Goal: Information Seeking & Learning: Learn about a topic

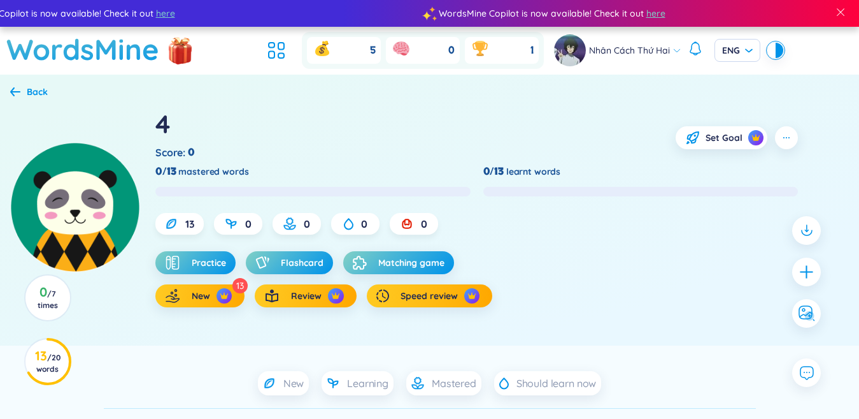
scroll to position [116, 0]
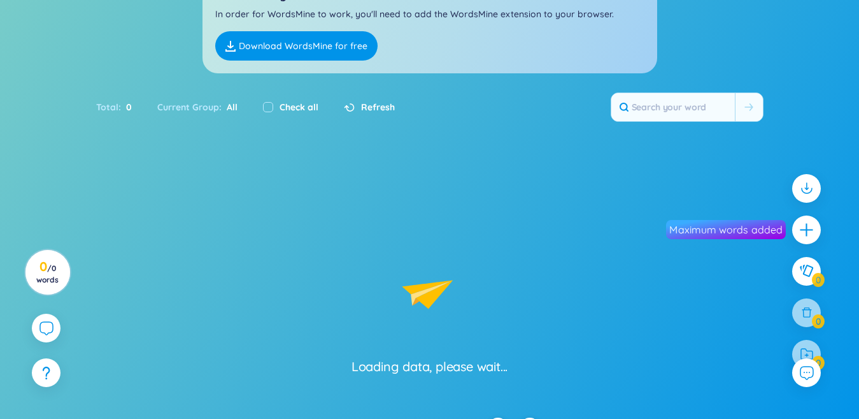
drag, startPoint x: 113, startPoint y: 55, endPoint x: 227, endPoint y: 417, distance: 379.4
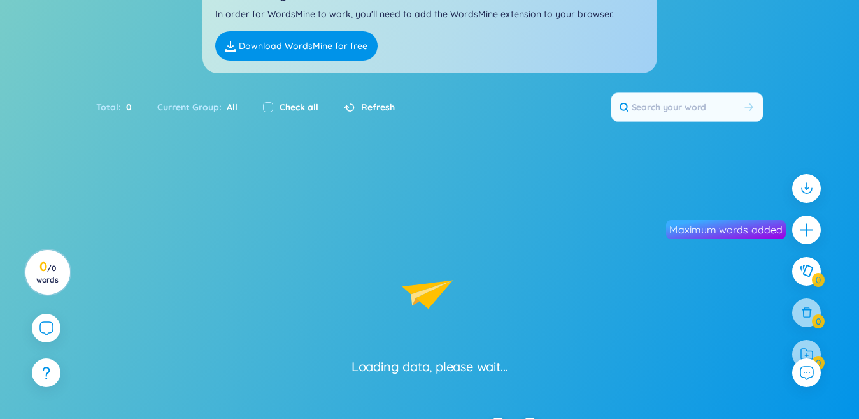
click at [295, 289] on div "Loading data, please wait..." at bounding box center [429, 270] width 859 height 209
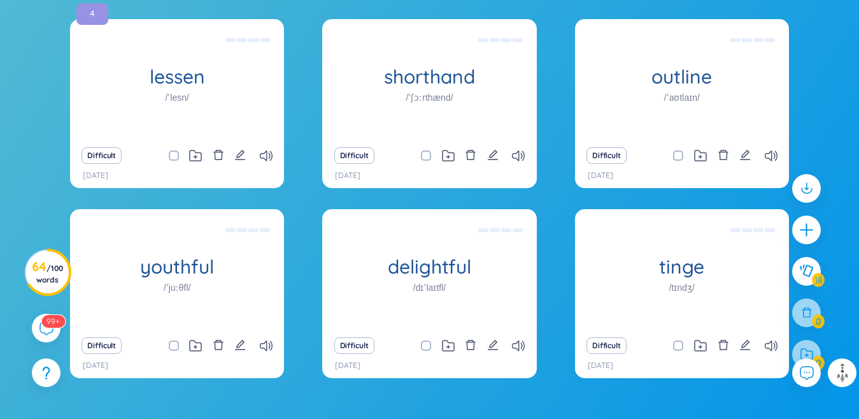
scroll to position [1100, 0]
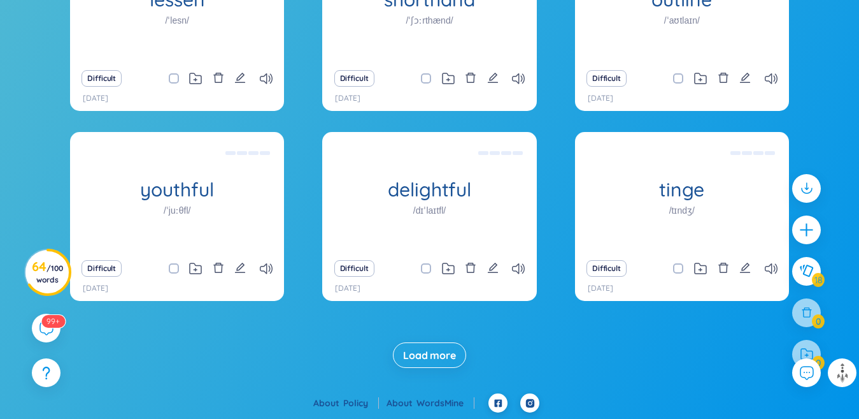
click at [449, 357] on span "Load more" at bounding box center [429, 355] width 53 height 14
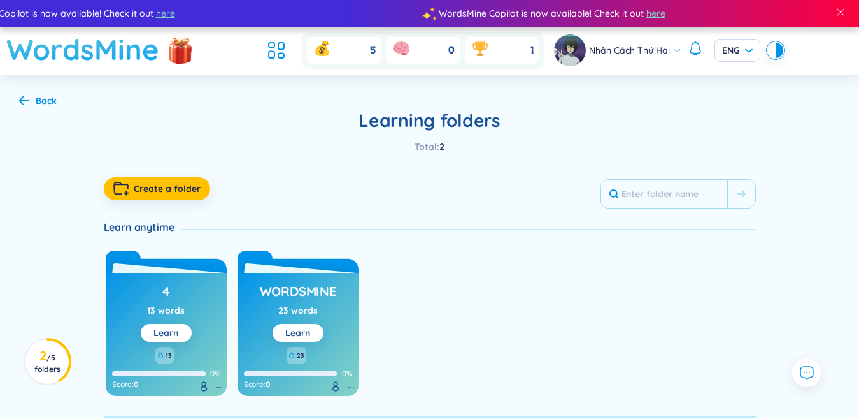
click at [110, 57] on h1 "WordsMine" at bounding box center [82, 49] width 153 height 45
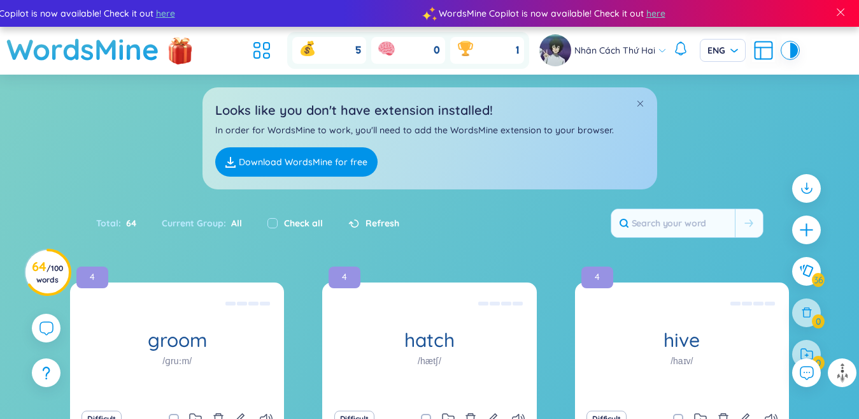
click at [266, 224] on div "Check all" at bounding box center [295, 223] width 81 height 27
click at [273, 222] on input "checkbox" at bounding box center [273, 223] width 10 height 10
click at [269, 220] on input "checkbox" at bounding box center [273, 223] width 10 height 10
checkbox input "false"
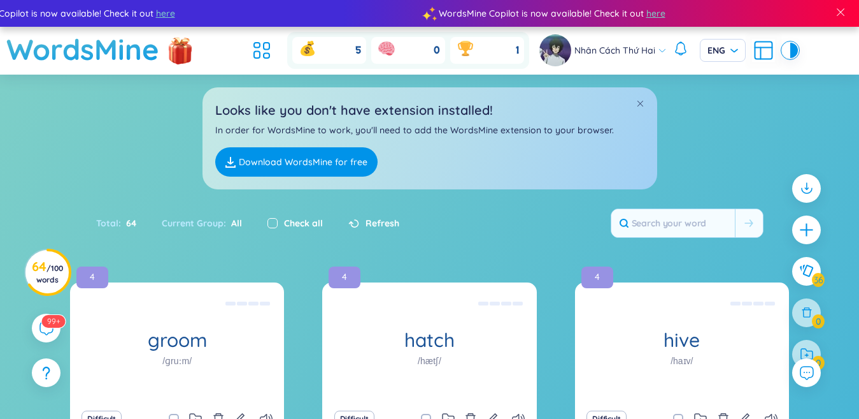
checkbox input "false"
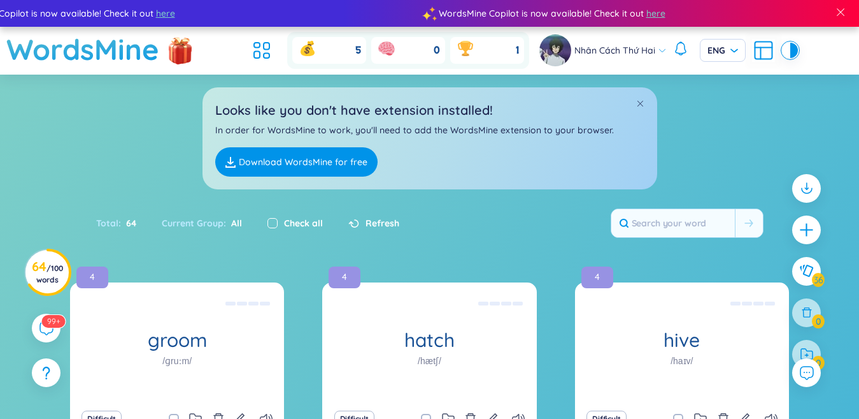
checkbox input "false"
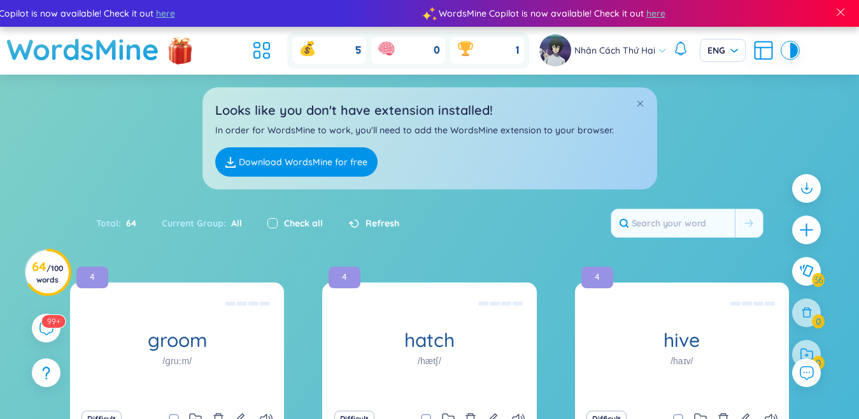
checkbox input "false"
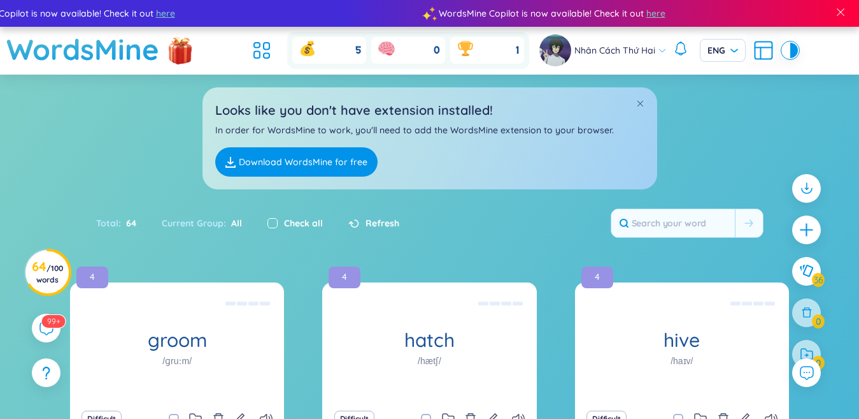
checkbox input "false"
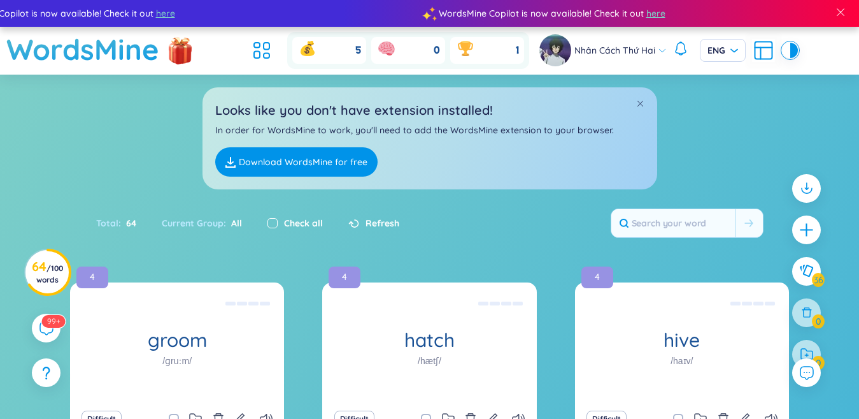
checkbox input "false"
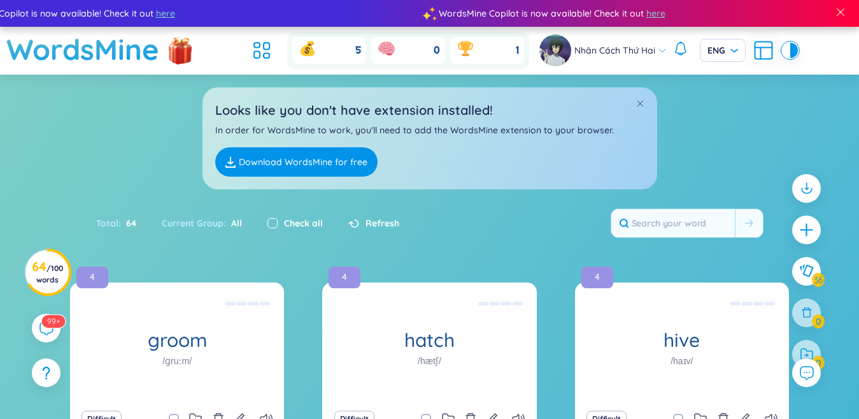
checkbox input "false"
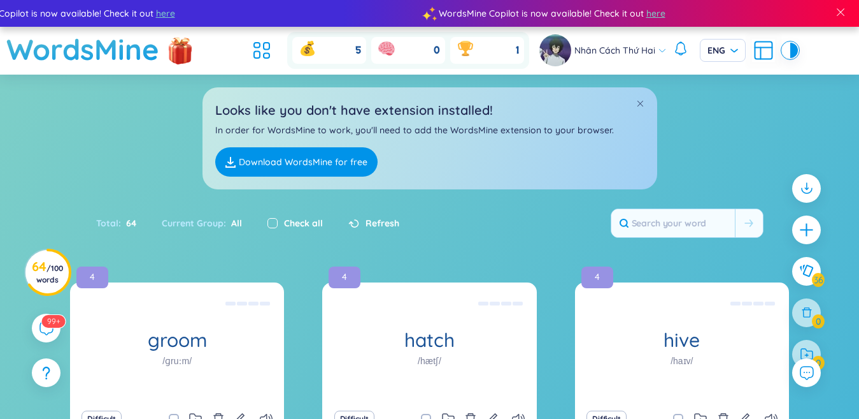
checkbox input "false"
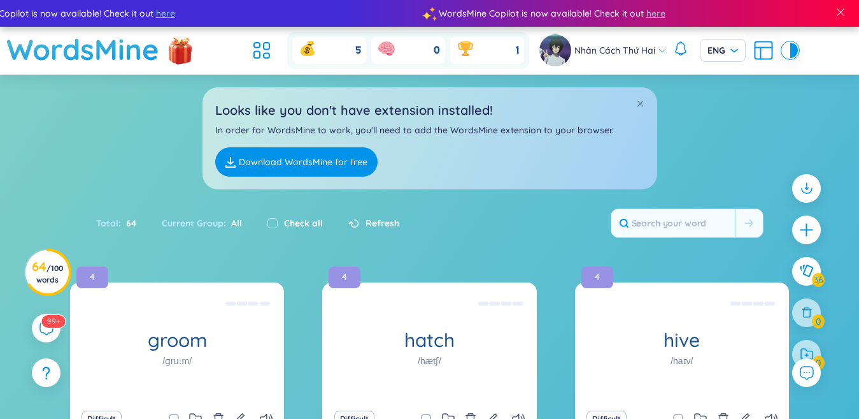
click at [810, 345] on div at bounding box center [806, 354] width 29 height 29
click at [269, 224] on input "checkbox" at bounding box center [273, 223] width 10 height 10
checkbox input "true"
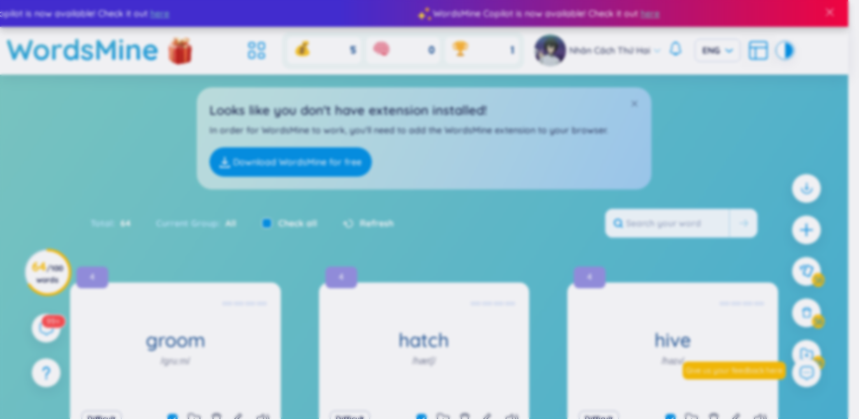
checkbox input "true"
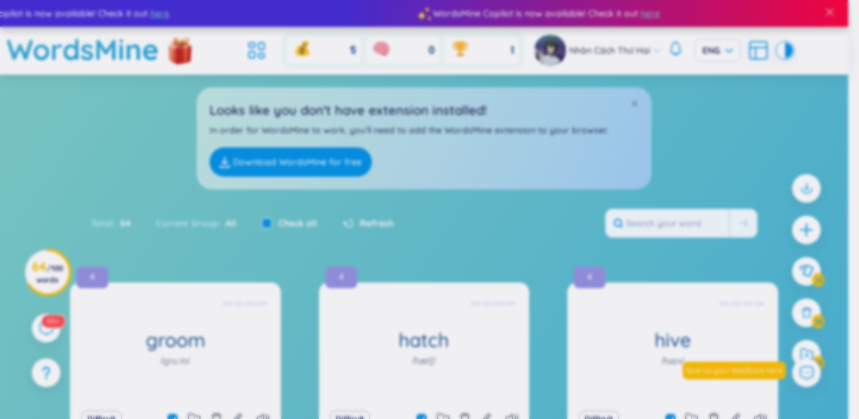
checkbox input "true"
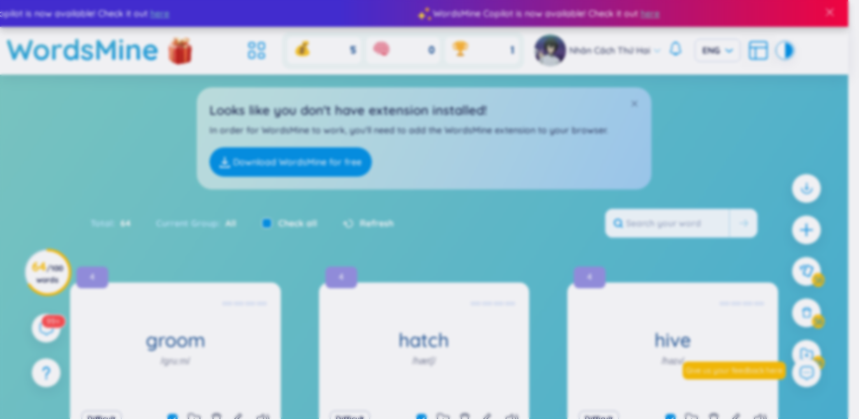
checkbox input "true"
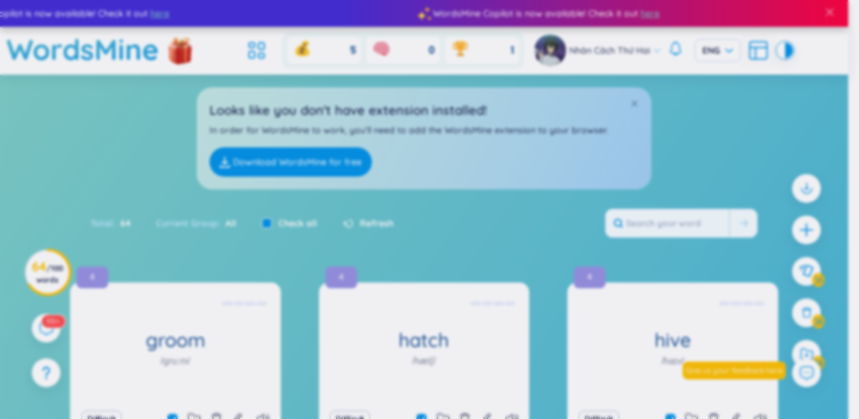
checkbox input "true"
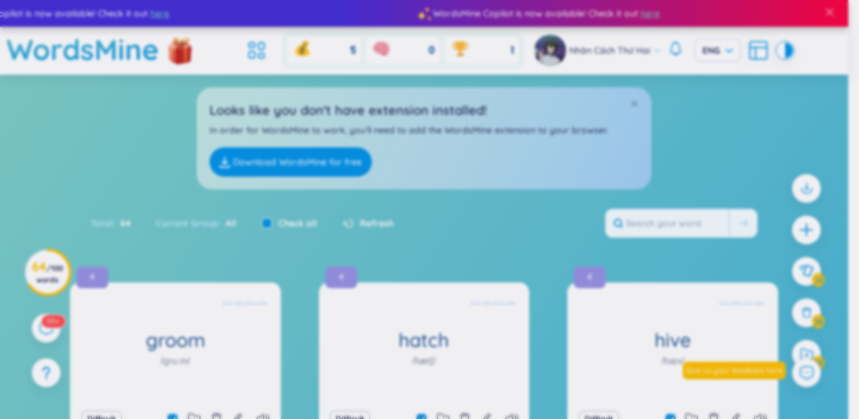
checkbox input "true"
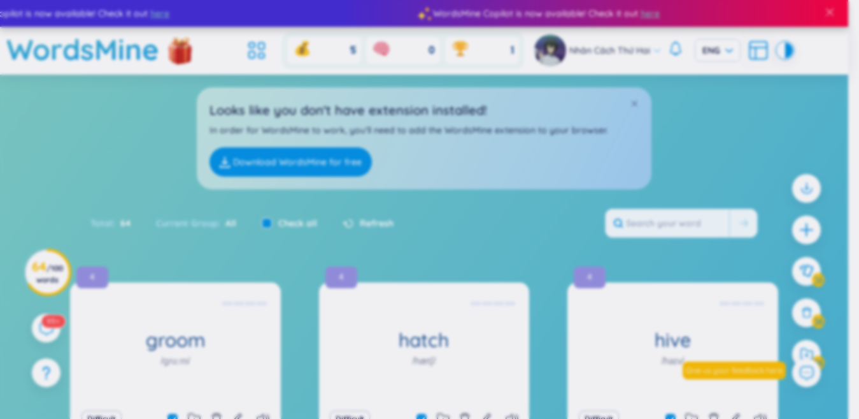
checkbox input "true"
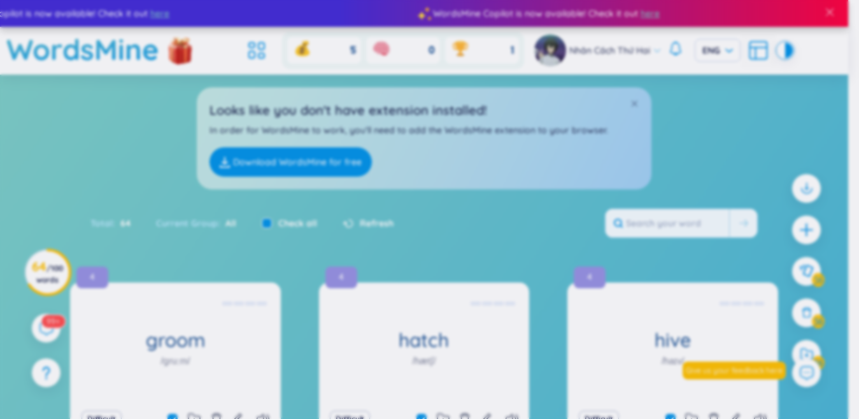
checkbox input "true"
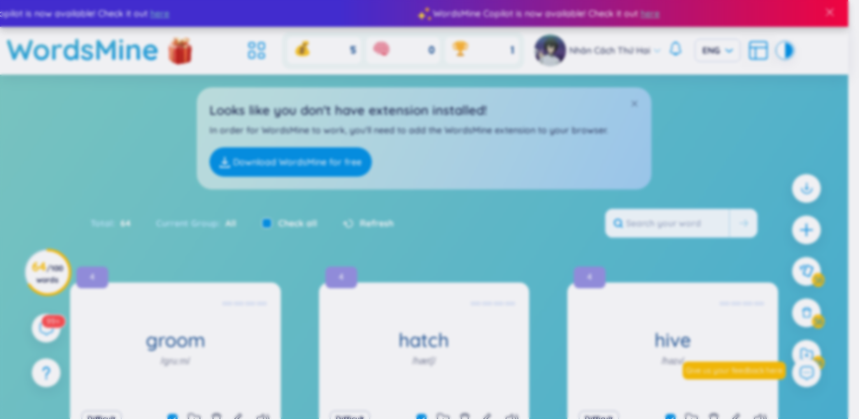
checkbox input "true"
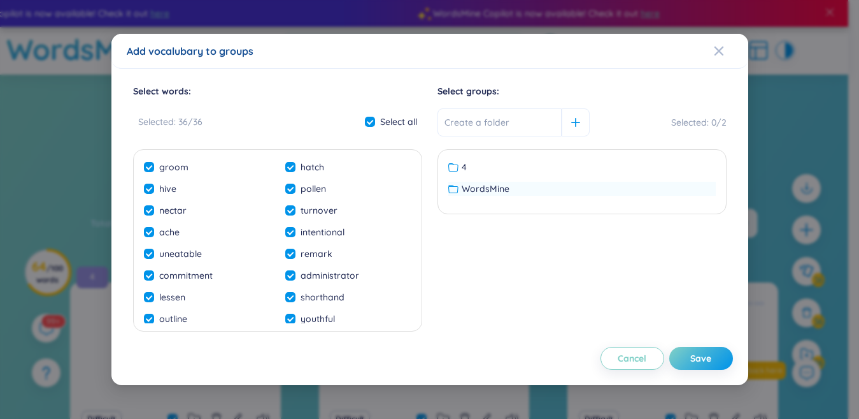
click at [481, 185] on span "WordsMine" at bounding box center [486, 189] width 48 height 14
click at [696, 354] on div "Save" at bounding box center [701, 358] width 21 height 14
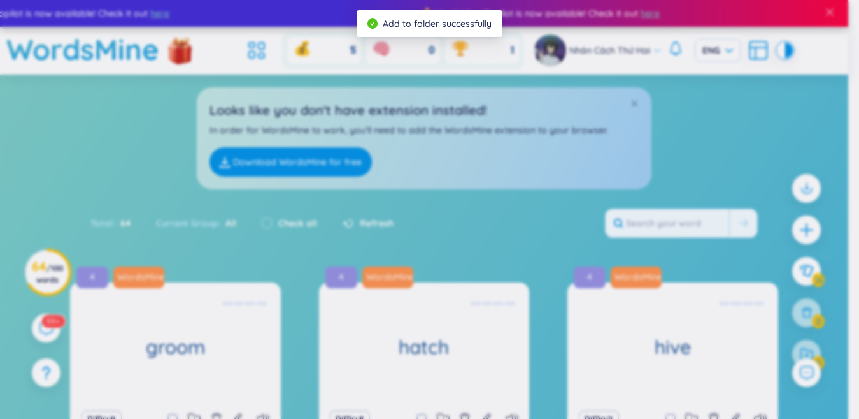
checkbox input "false"
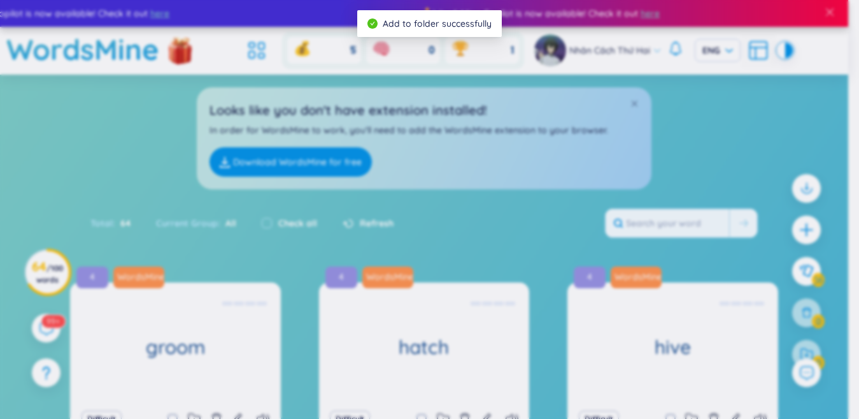
checkbox input "false"
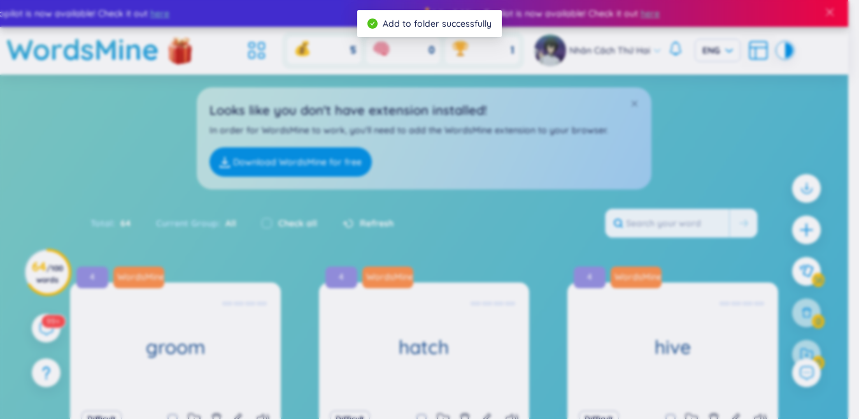
checkbox input "false"
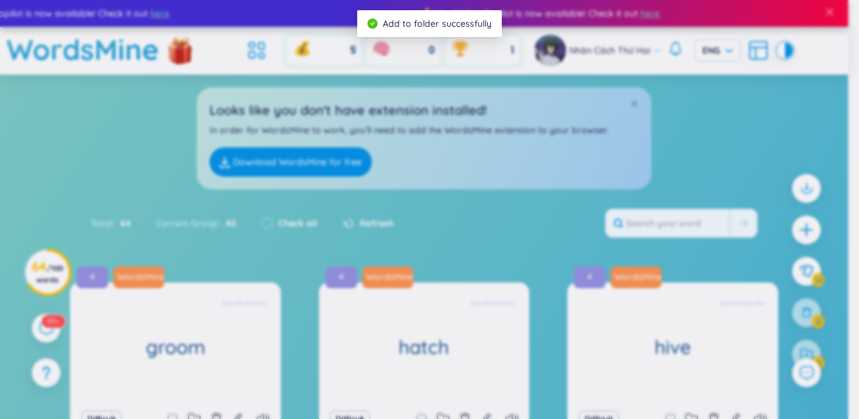
checkbox input "false"
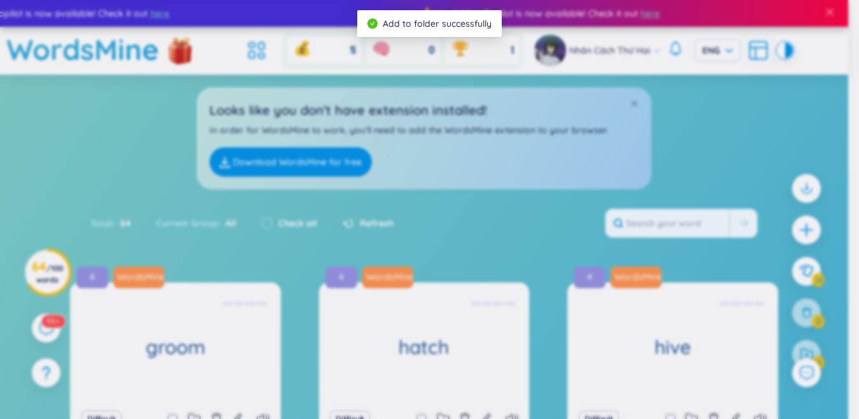
checkbox input "false"
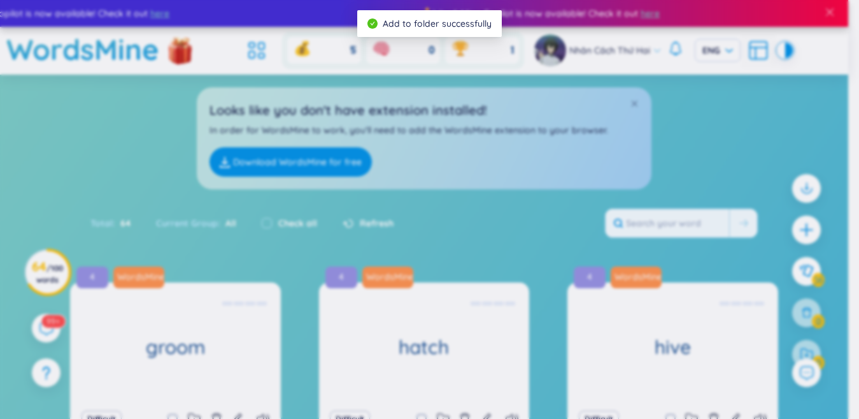
checkbox input "false"
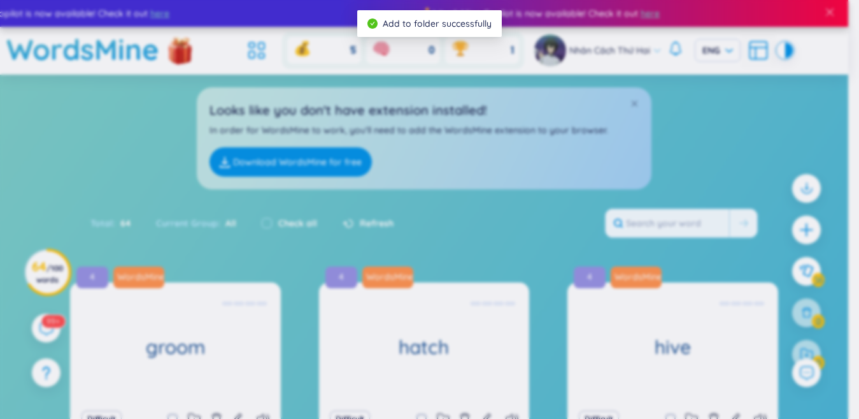
checkbox input "false"
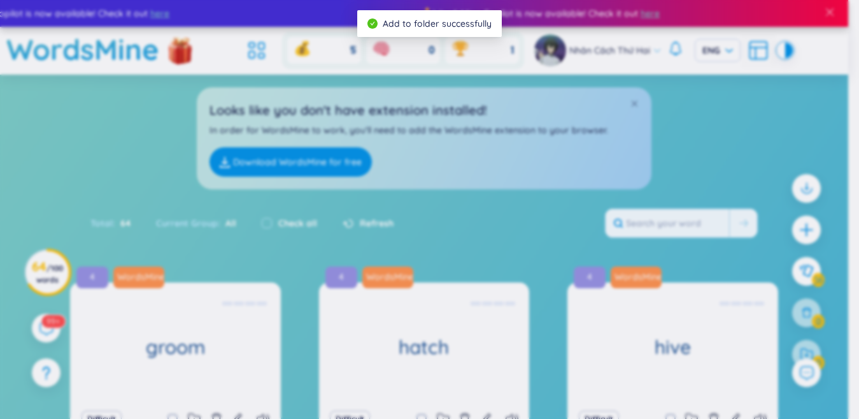
checkbox input "false"
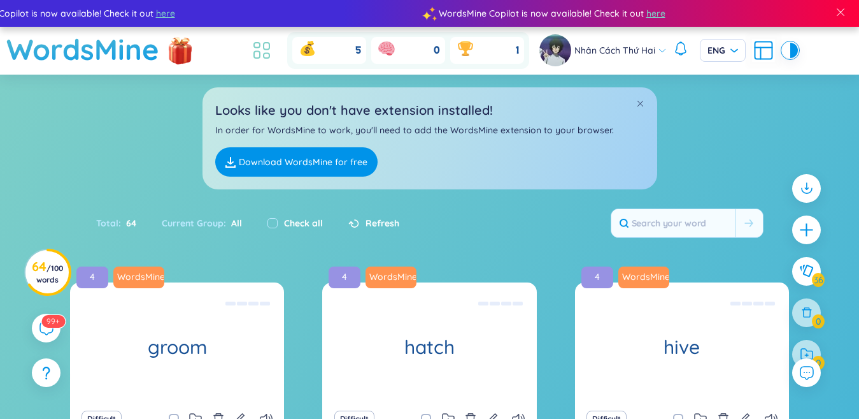
click at [266, 50] on icon at bounding box center [261, 50] width 23 height 23
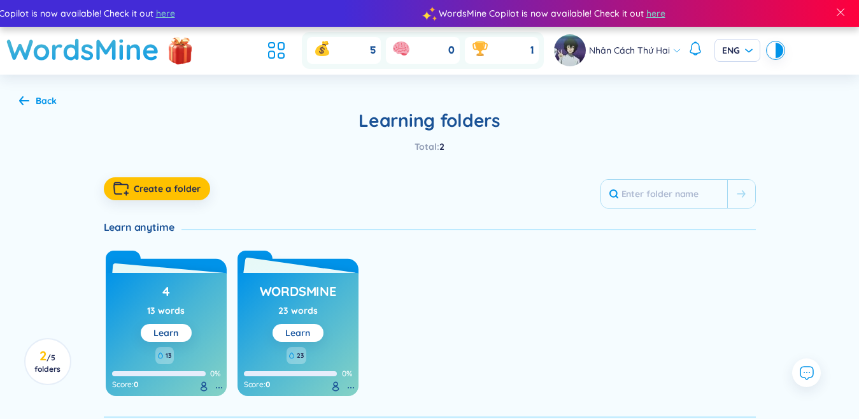
click at [310, 333] on link "Learn" at bounding box center [297, 332] width 25 height 11
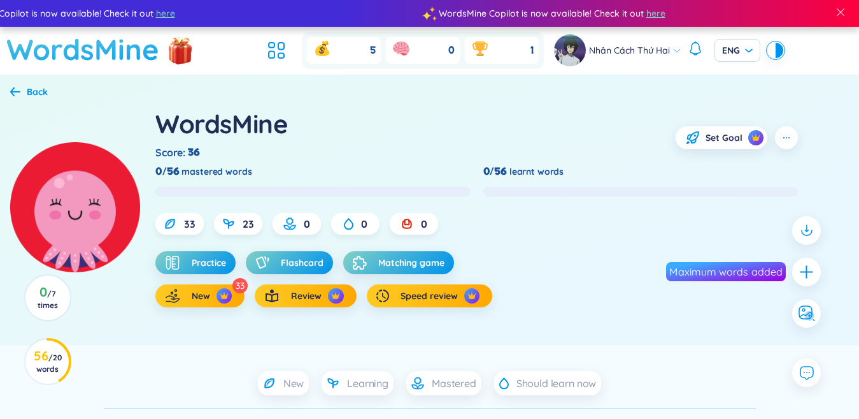
click at [125, 54] on h1 "WordsMine" at bounding box center [82, 49] width 153 height 45
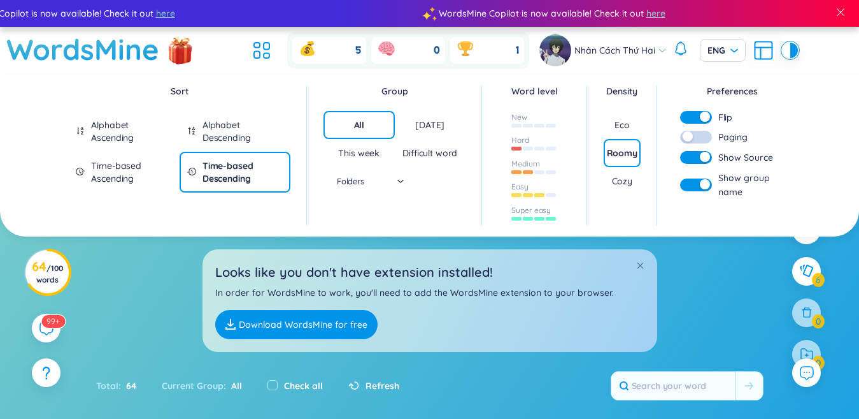
click at [131, 180] on div "Time-based Ascending" at bounding box center [131, 171] width 80 height 25
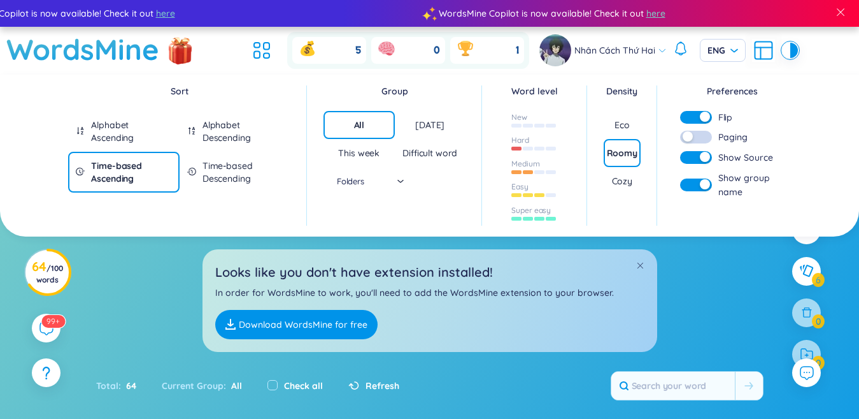
click at [153, 327] on section "Sort Alphabet Ascending Alphabet Descending Time-based Ascending Time-based Des…" at bounding box center [429, 385] width 859 height 621
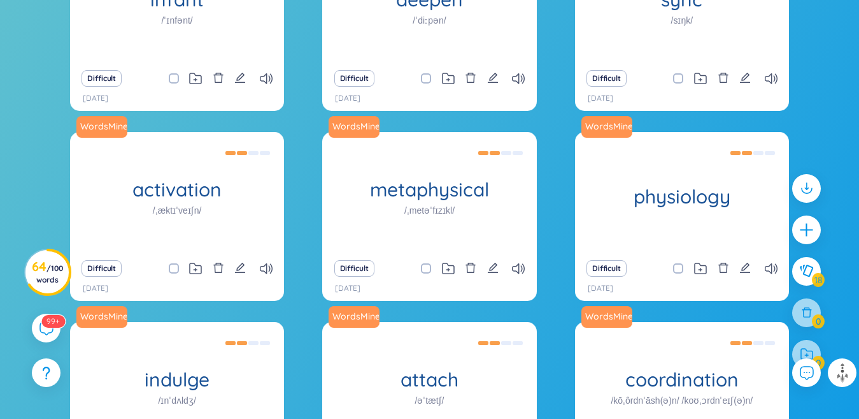
scroll to position [1100, 0]
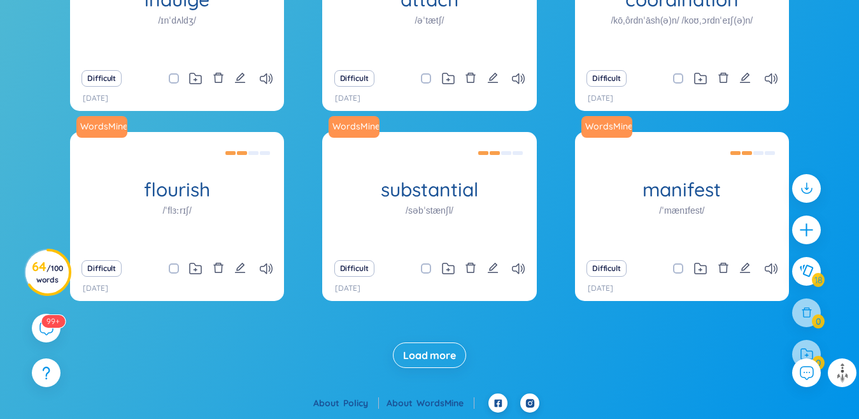
click at [432, 353] on span "Load more" at bounding box center [429, 355] width 53 height 14
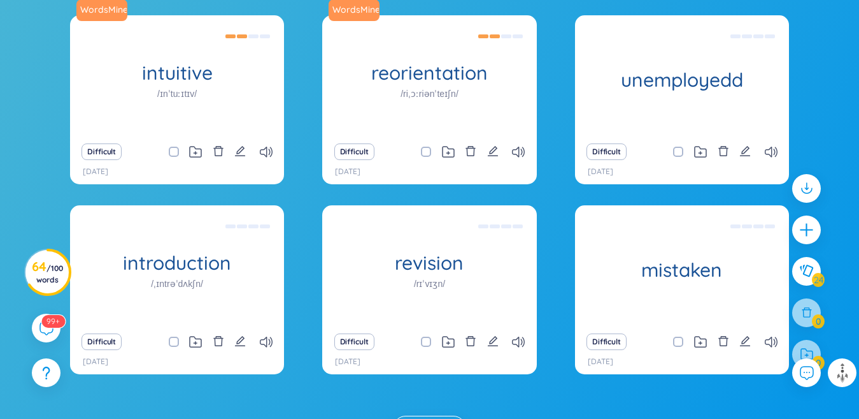
scroll to position [1479, 0]
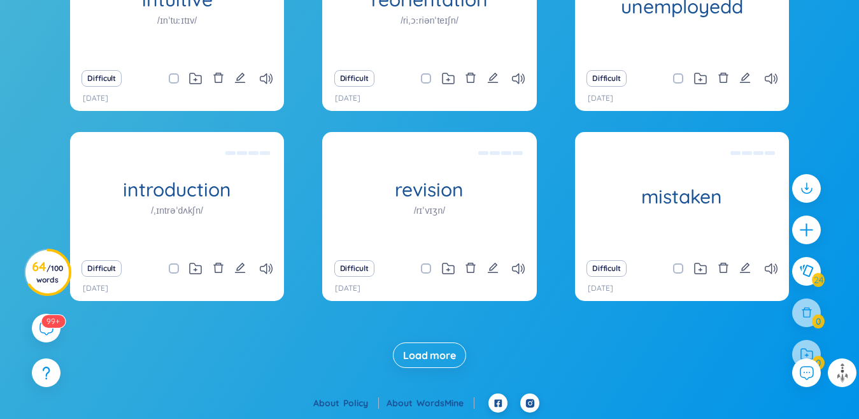
click at [438, 362] on span "Load more" at bounding box center [429, 355] width 53 height 14
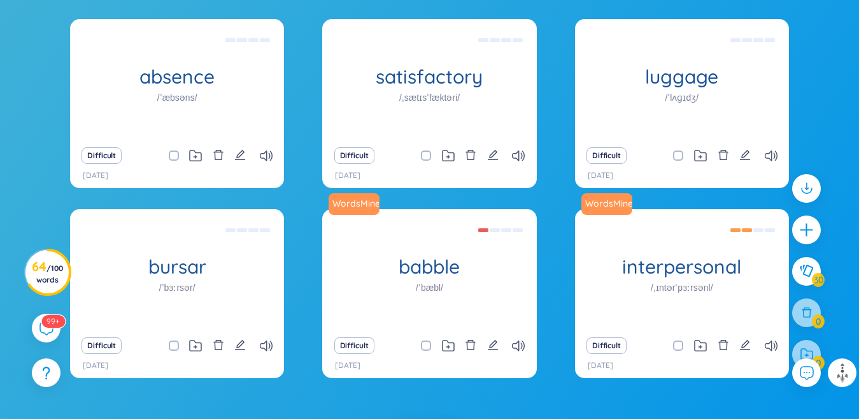
scroll to position [1463, 0]
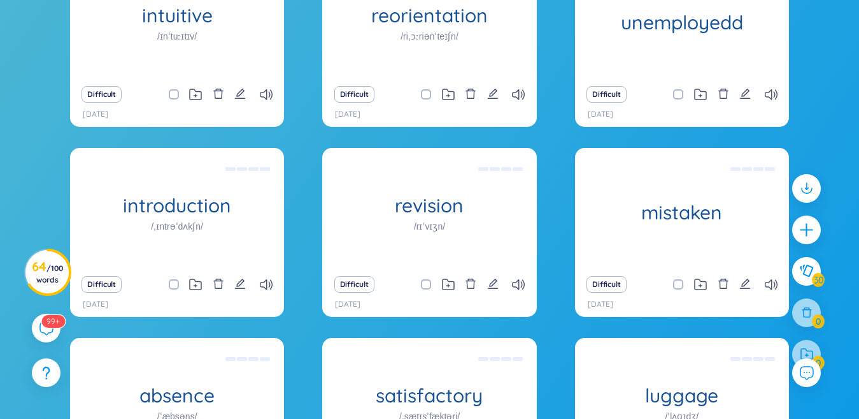
checkbox input "true"
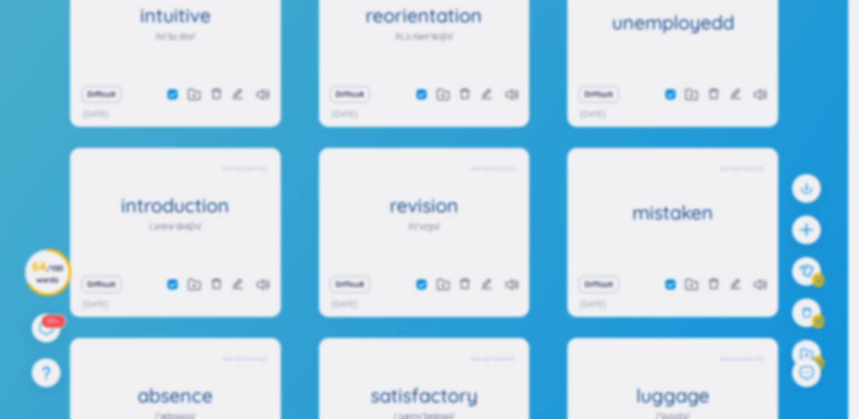
checkbox input "true"
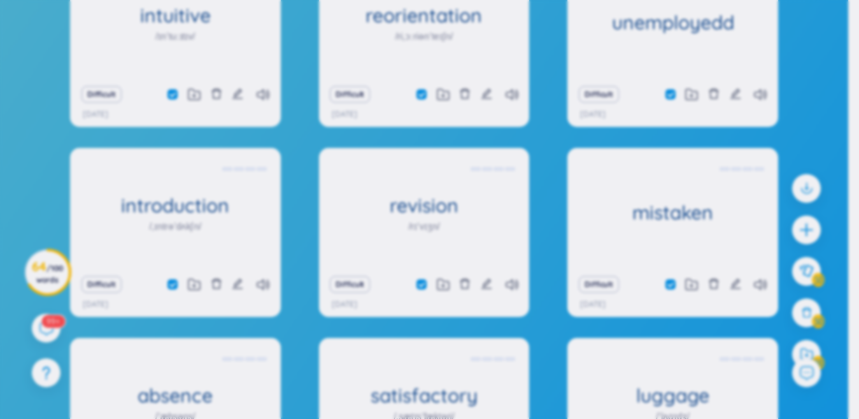
checkbox input "true"
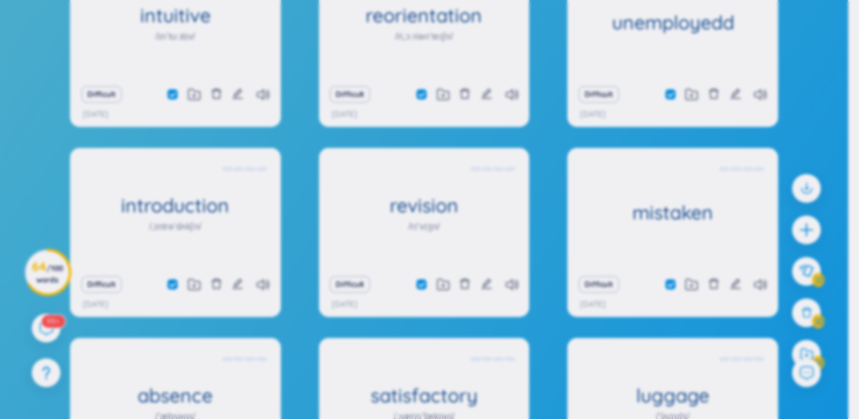
checkbox input "true"
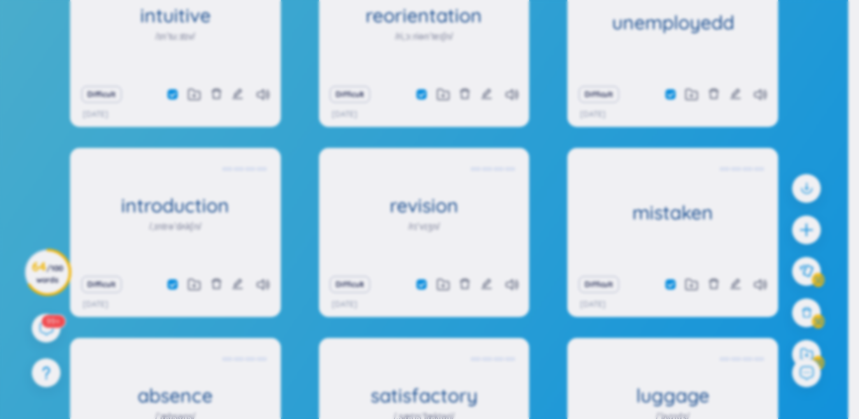
checkbox input "true"
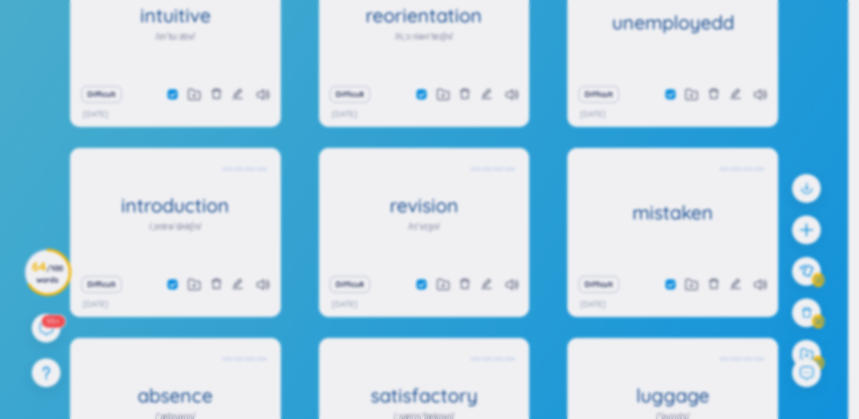
checkbox input "true"
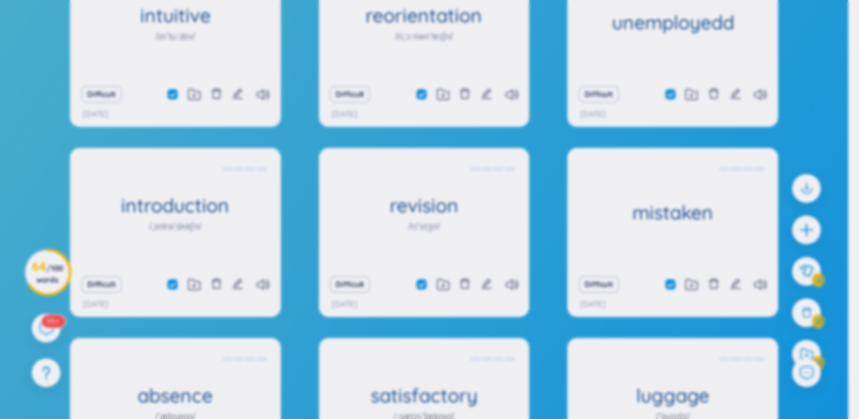
checkbox input "true"
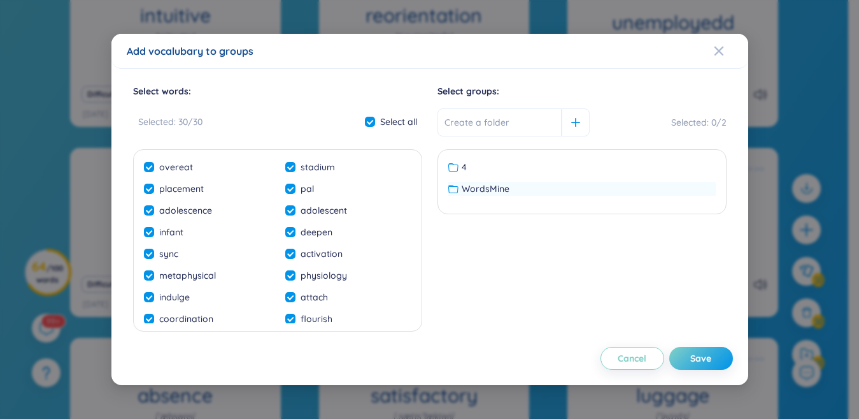
click at [500, 190] on span "WordsMine" at bounding box center [486, 189] width 48 height 14
click at [691, 356] on button "Save" at bounding box center [702, 358] width 64 height 23
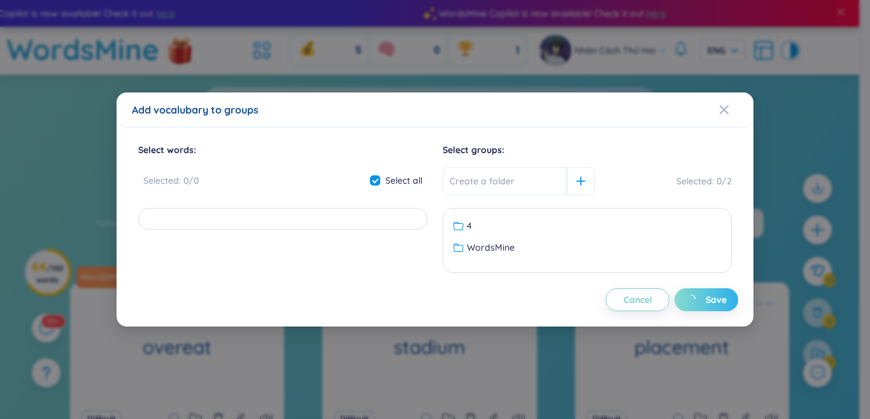
checkbox input "false"
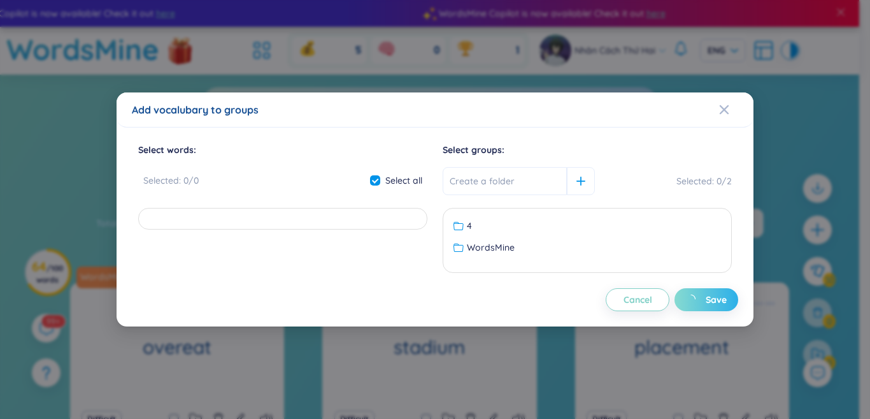
checkbox input "false"
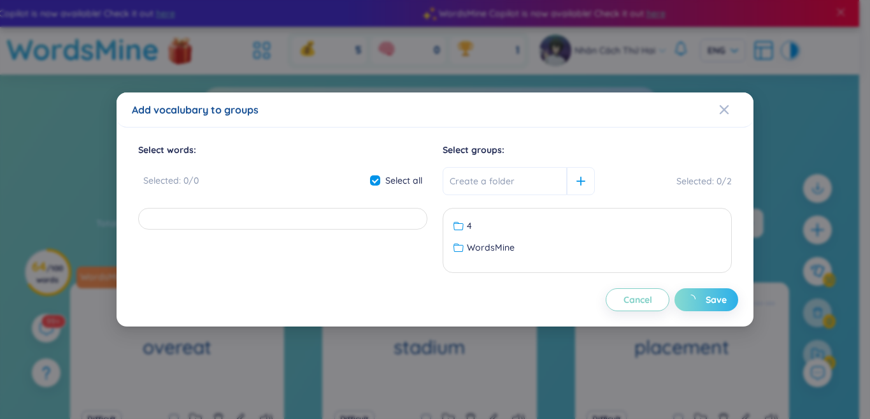
checkbox input "false"
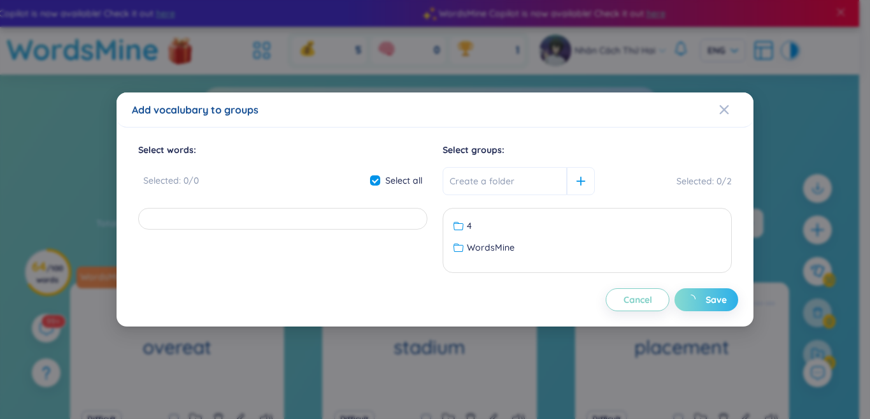
checkbox input "false"
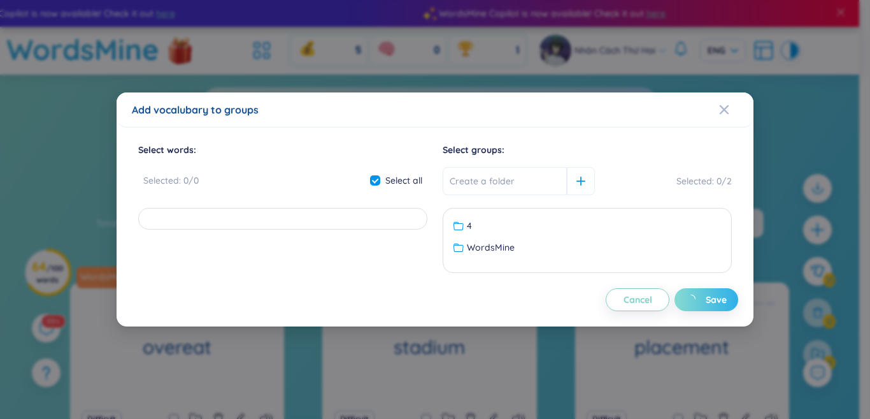
checkbox input "false"
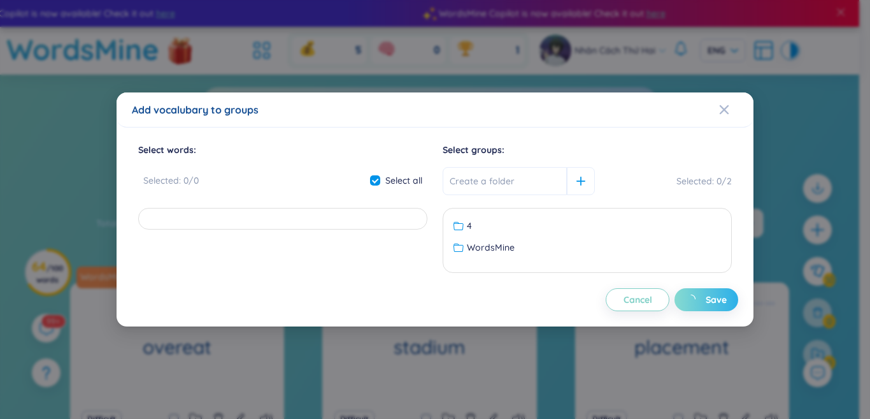
checkbox input "false"
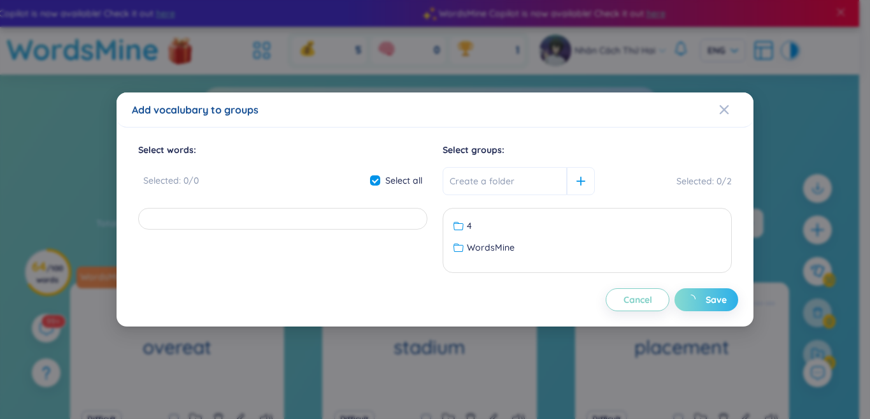
checkbox input "false"
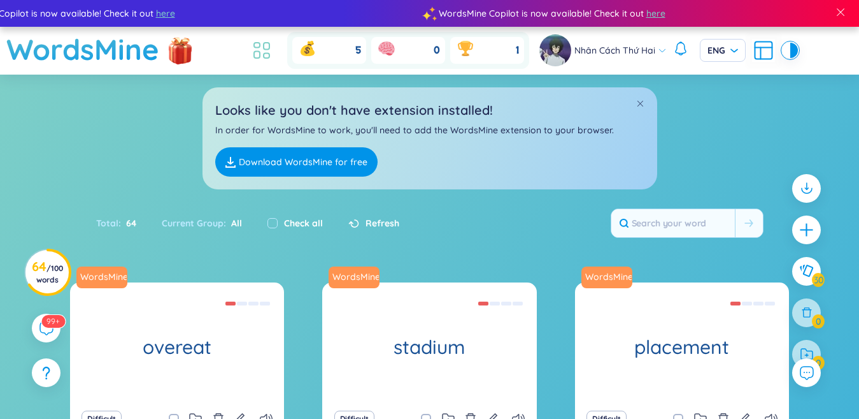
click at [267, 45] on icon at bounding box center [261, 50] width 23 height 23
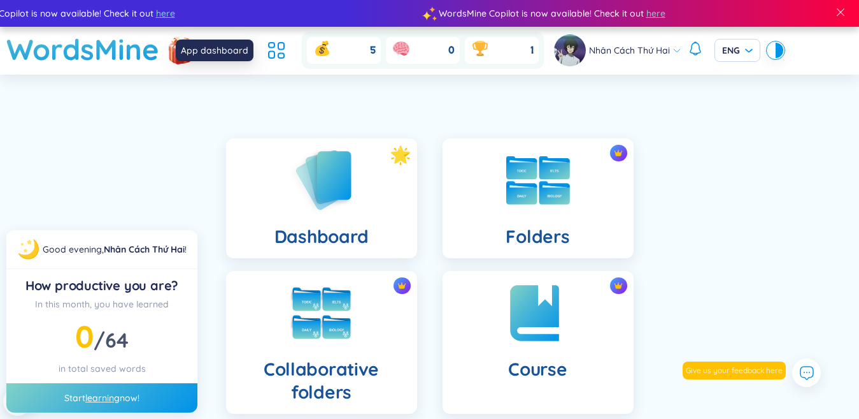
scroll to position [382, 0]
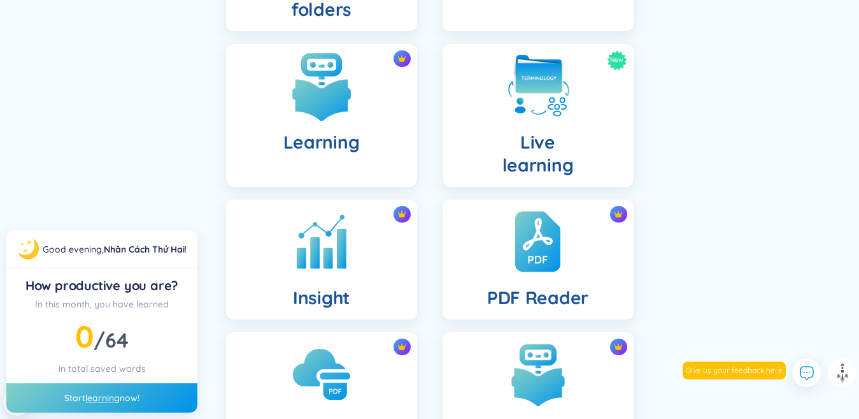
click at [312, 127] on div "Learning" at bounding box center [321, 115] width 191 height 143
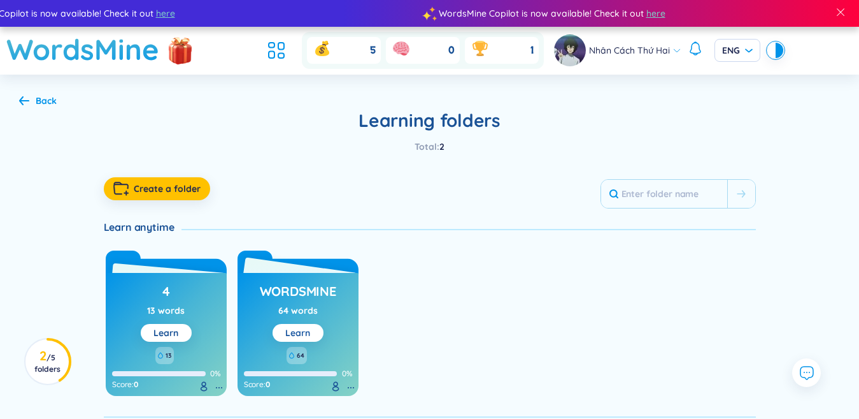
click at [296, 339] on div "Learn" at bounding box center [297, 333] width 25 height 14
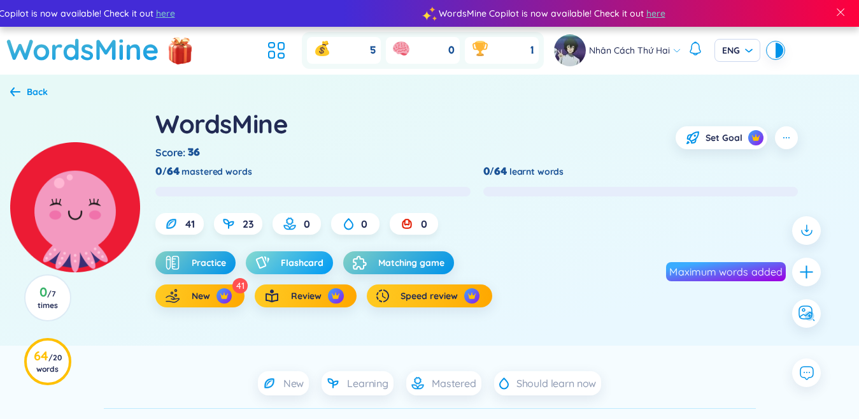
click at [297, 261] on span "Flashcard" at bounding box center [302, 262] width 43 height 13
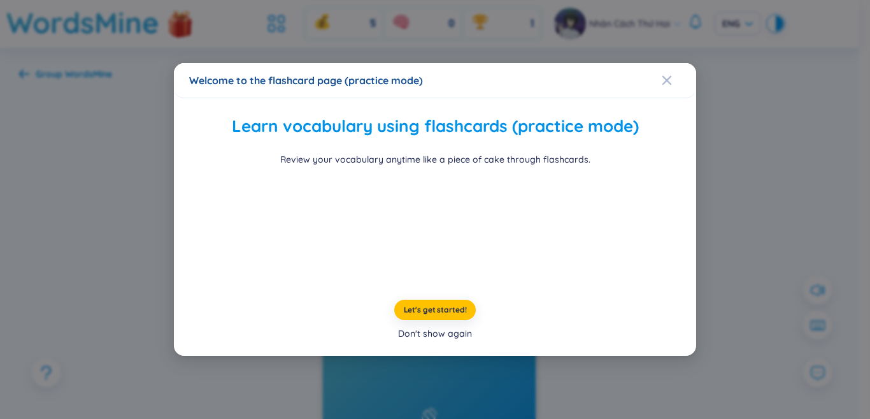
click at [431, 331] on div "Don't show again" at bounding box center [435, 333] width 74 height 14
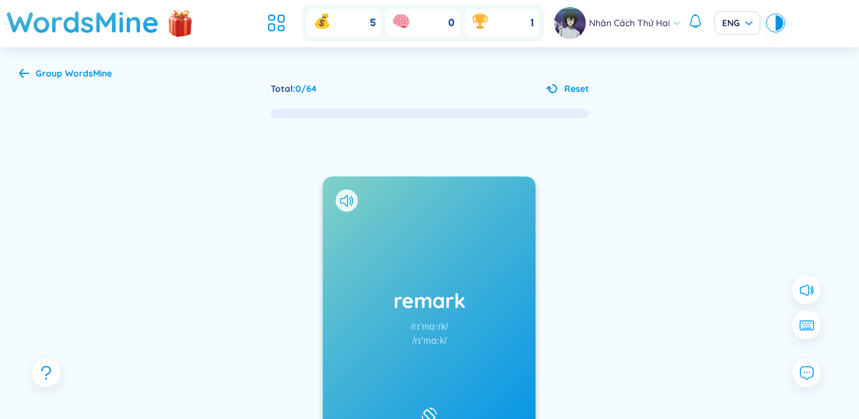
scroll to position [127, 0]
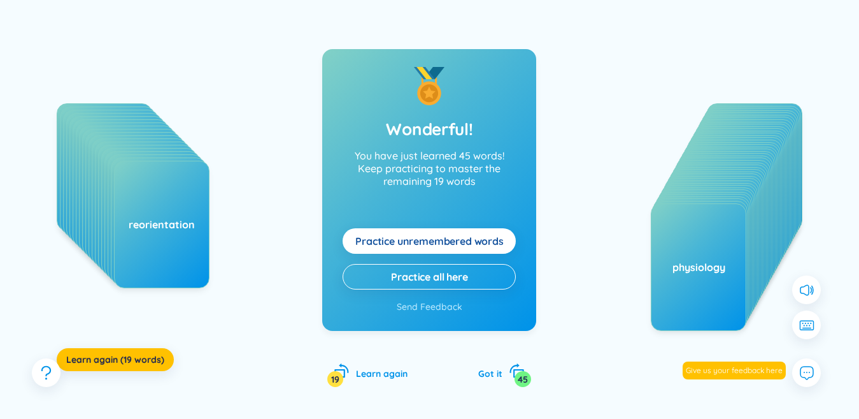
click at [446, 242] on span "Practice unremembered words" at bounding box center [429, 241] width 148 height 14
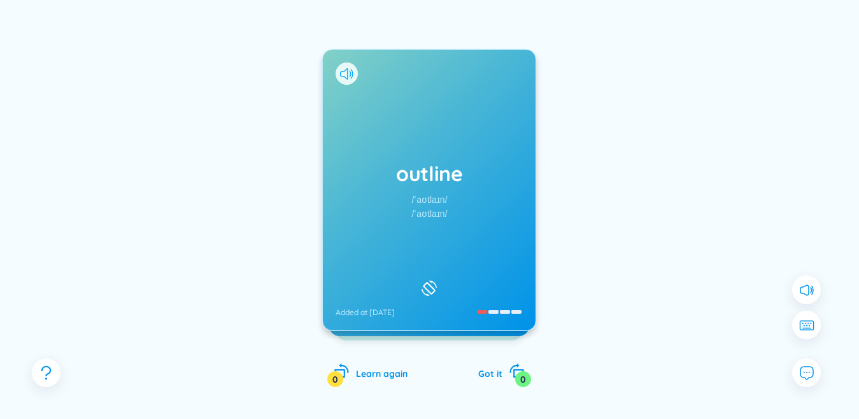
click at [344, 75] on icon at bounding box center [346, 73] width 13 height 11
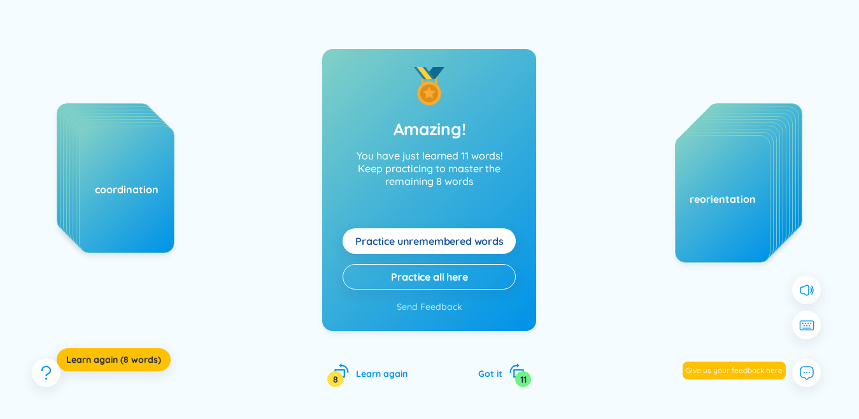
click at [465, 242] on span "Practice unremembered words" at bounding box center [429, 241] width 148 height 14
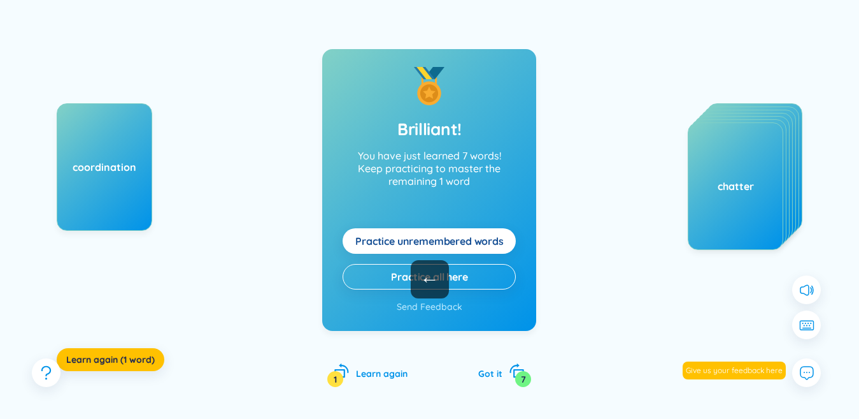
click at [516, 242] on button "Practice unremembered words" at bounding box center [429, 240] width 173 height 25
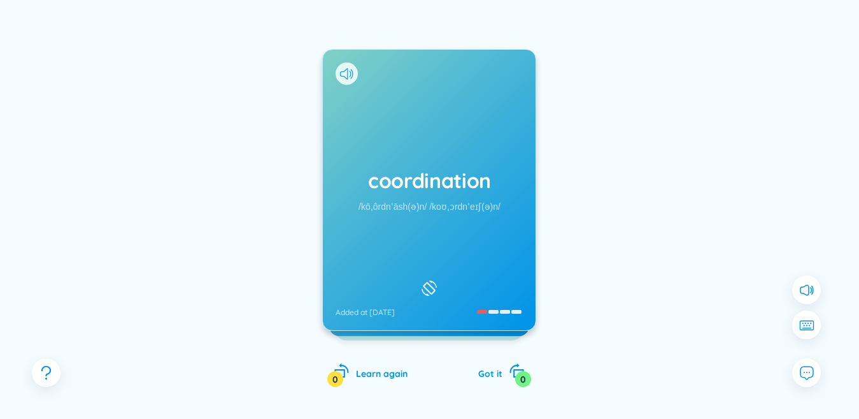
click at [353, 70] on icon at bounding box center [346, 73] width 13 height 11
click at [403, 111] on div "coordination /kōˌôrdnˈāsh(ə)n/ /koʊˌɔrdnˈeɪʃ(ə)n/ Added at 14/9/2025" at bounding box center [429, 190] width 213 height 280
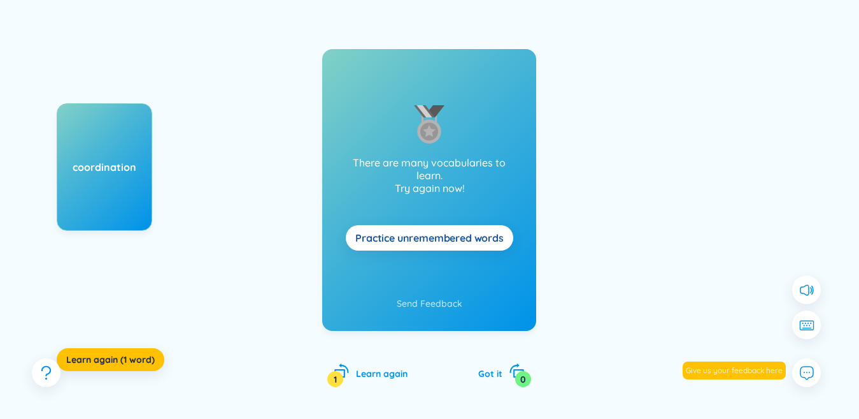
click at [450, 234] on span "Practice unremembered words" at bounding box center [429, 238] width 148 height 14
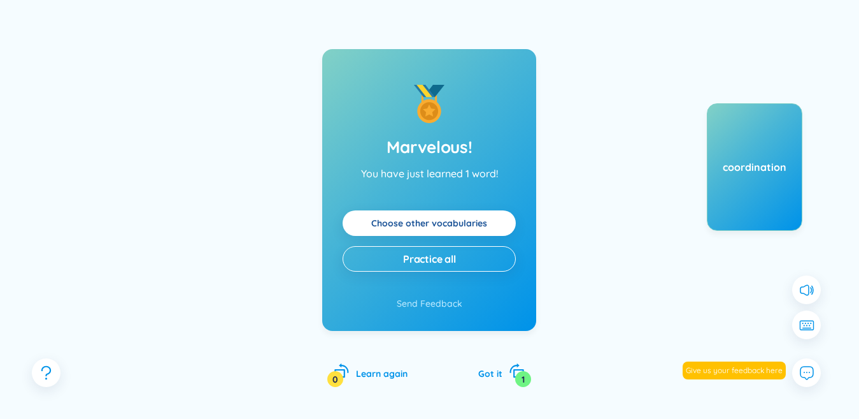
scroll to position [0, 0]
